Goal: Navigation & Orientation: Find specific page/section

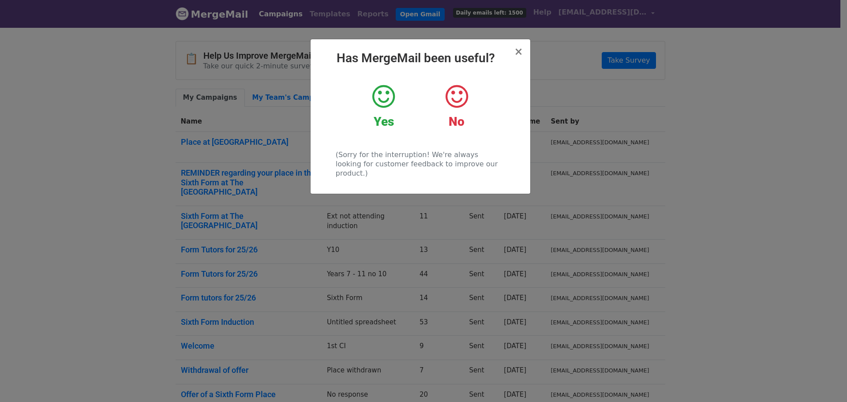
click at [382, 89] on icon at bounding box center [384, 96] width 23 height 26
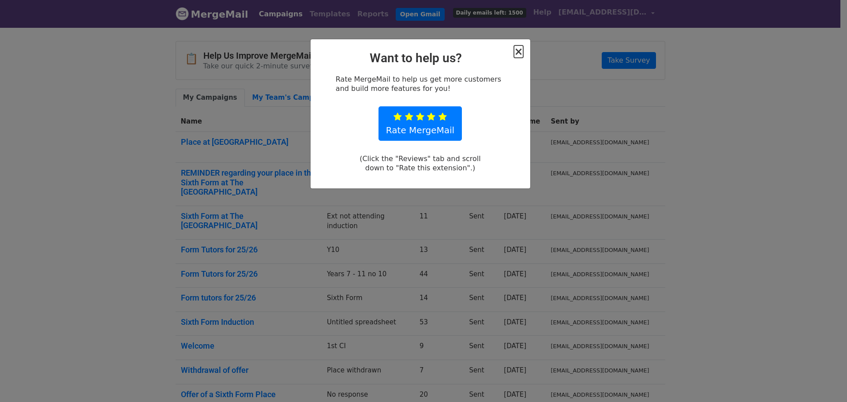
click at [520, 52] on span "×" at bounding box center [518, 51] width 9 height 12
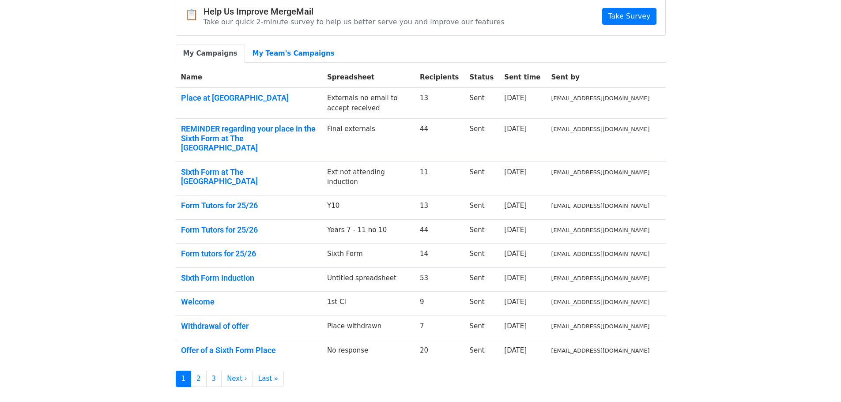
scroll to position [88, 0]
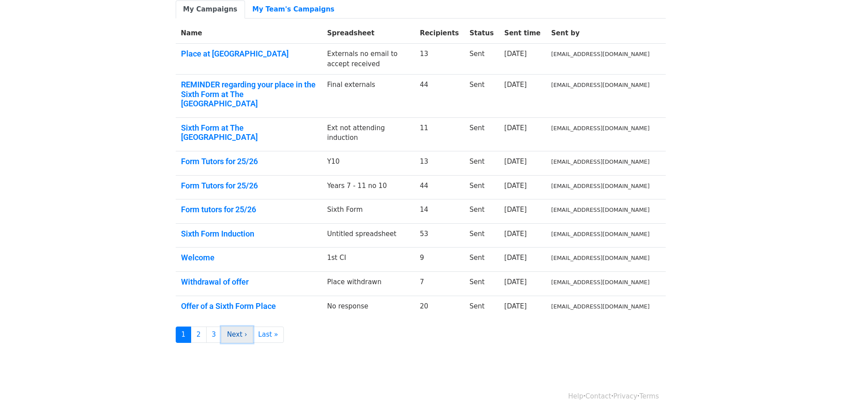
click at [233, 327] on link "Next ›" at bounding box center [237, 335] width 32 height 16
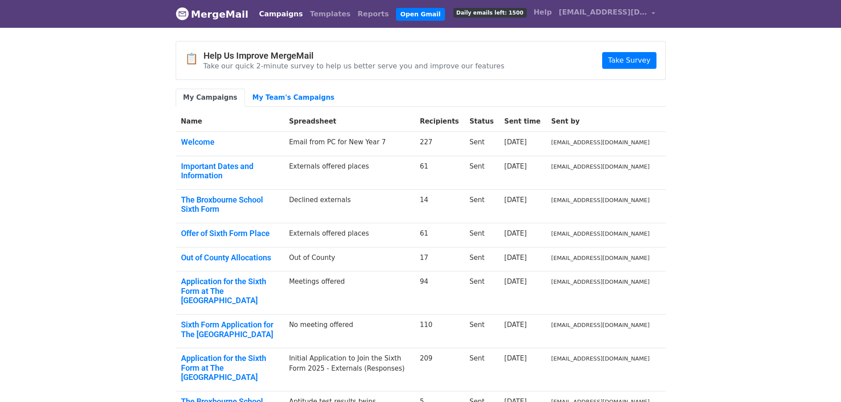
scroll to position [132, 0]
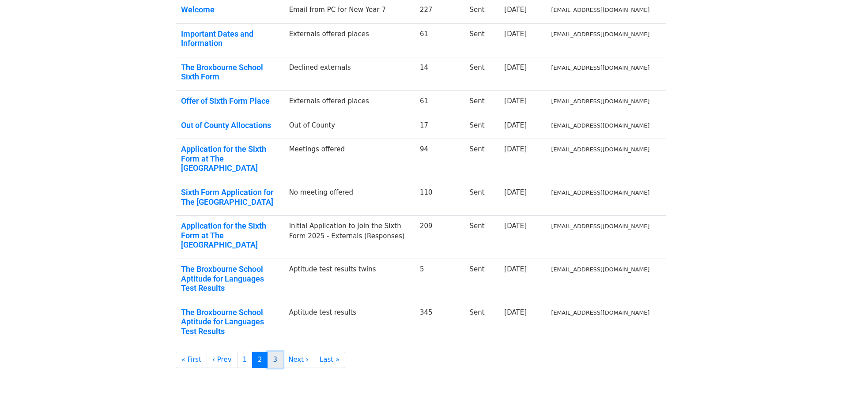
click at [267, 352] on link "3" at bounding box center [275, 360] width 16 height 16
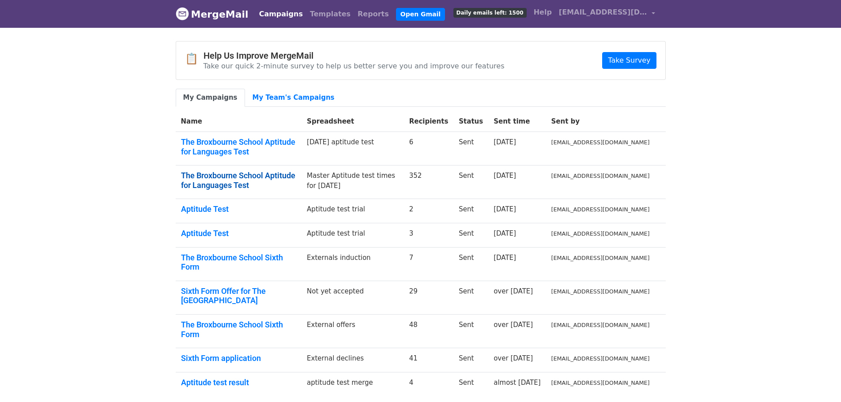
click at [222, 173] on link "The Broxbourne School Aptitude for Languages Test" at bounding box center [239, 180] width 116 height 19
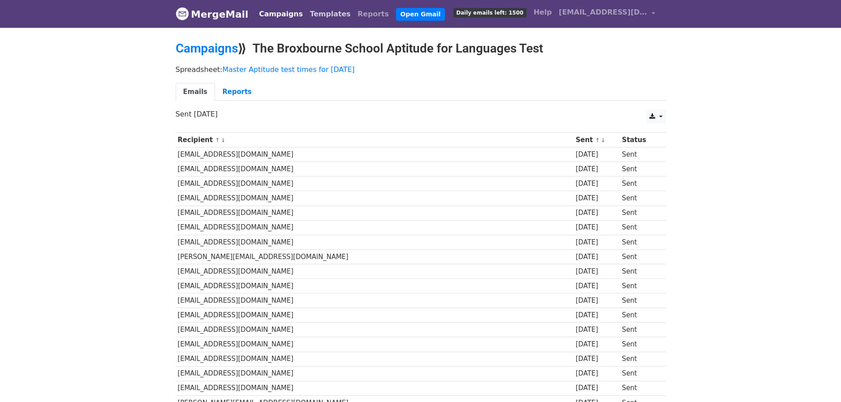
click at [313, 14] on link "Templates" at bounding box center [330, 14] width 48 height 18
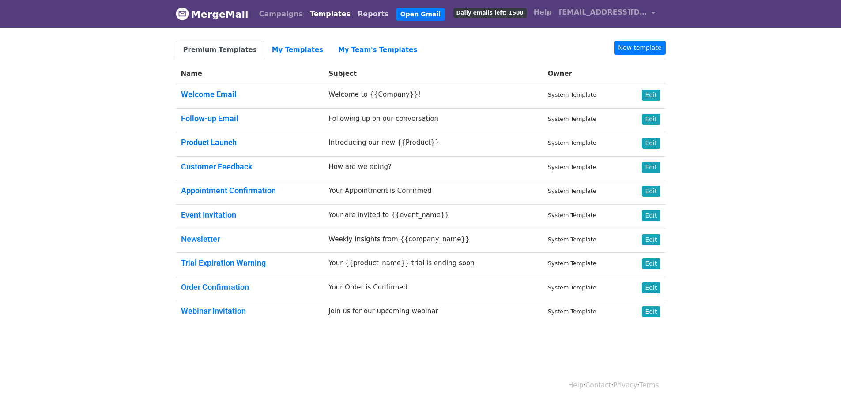
click at [354, 13] on link "Reports" at bounding box center [373, 14] width 38 height 18
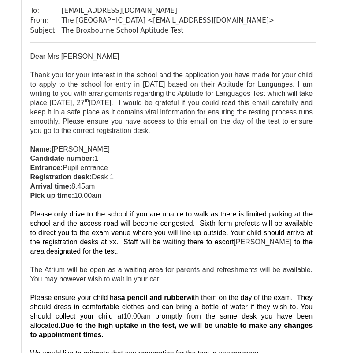
scroll to position [132, 0]
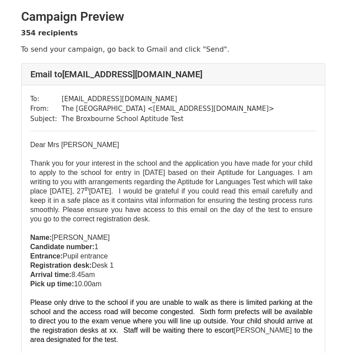
scroll to position [177, 0]
